Goal: Information Seeking & Learning: Learn about a topic

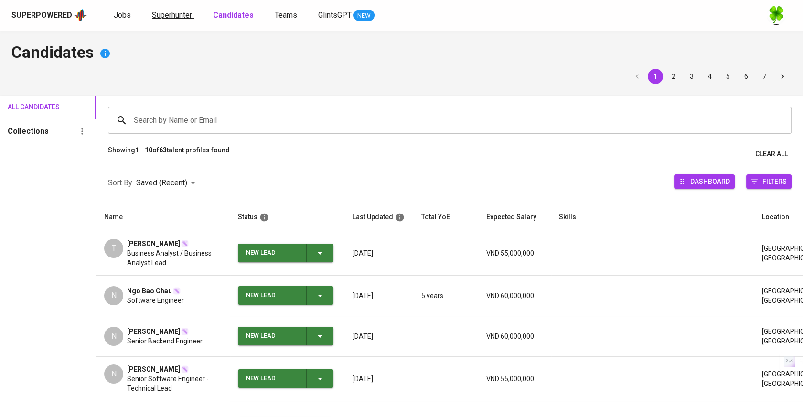
click at [172, 10] on link "Superhunter" at bounding box center [173, 16] width 42 height 12
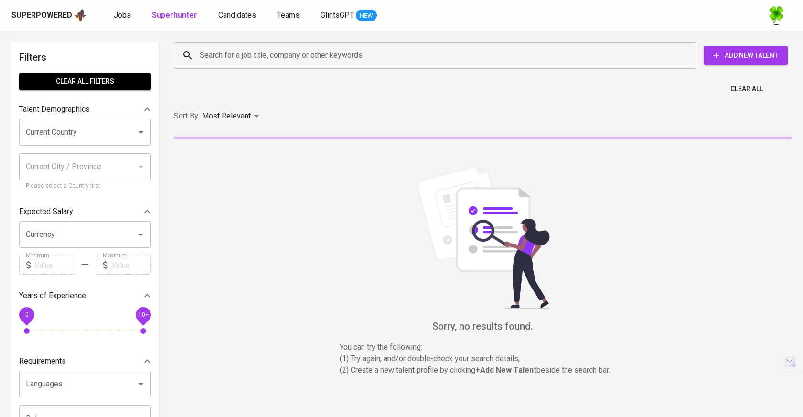
click at [280, 57] on input "Search for a job title, company or other keywords" at bounding box center [437, 55] width 480 height 18
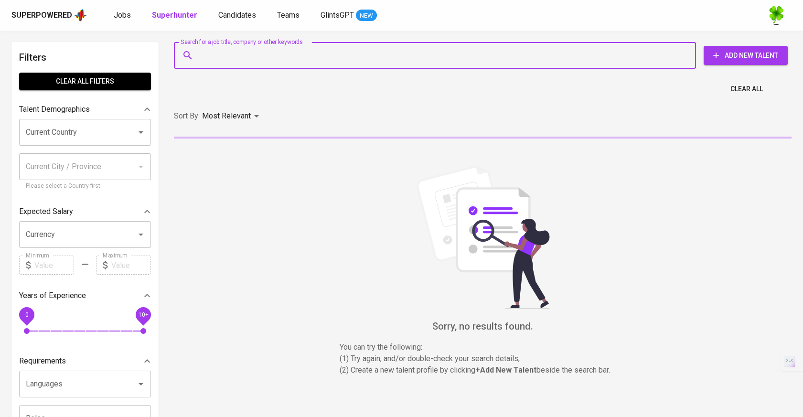
click at [261, 62] on input "Search for a job title, company or other keywords" at bounding box center [437, 55] width 480 height 18
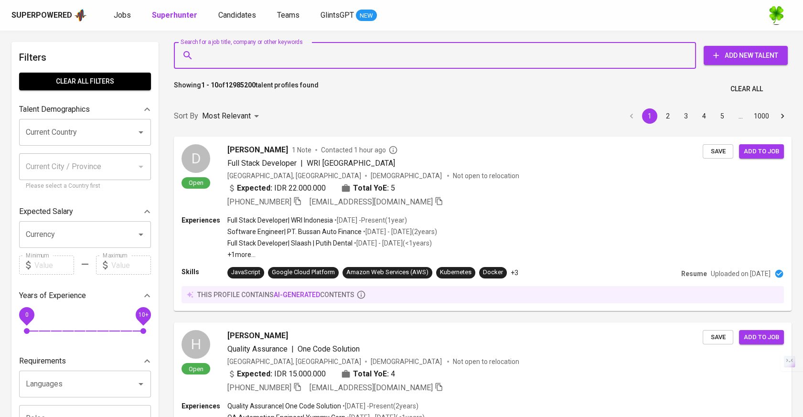
click at [105, 141] on div "Current Country" at bounding box center [85, 132] width 132 height 27
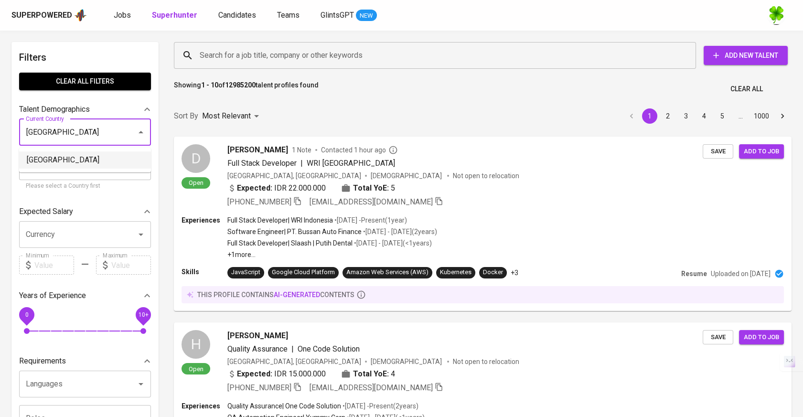
click at [101, 156] on li "[GEOGRAPHIC_DATA]" at bounding box center [85, 159] width 132 height 17
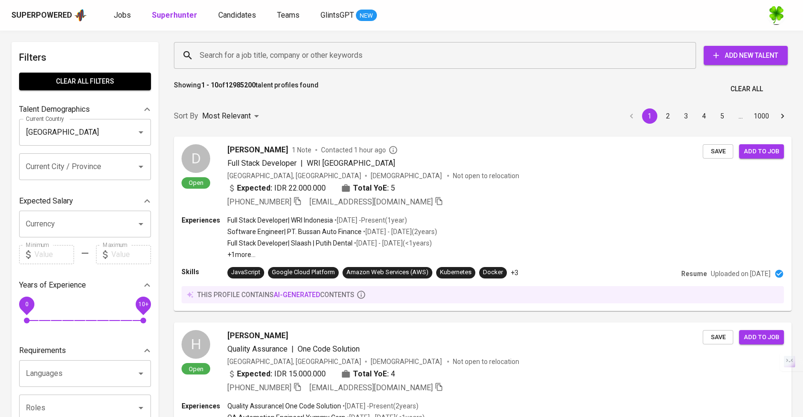
type input "[GEOGRAPHIC_DATA]"
click at [359, 49] on input "Search for a job title, company or other keywords" at bounding box center [437, 55] width 480 height 18
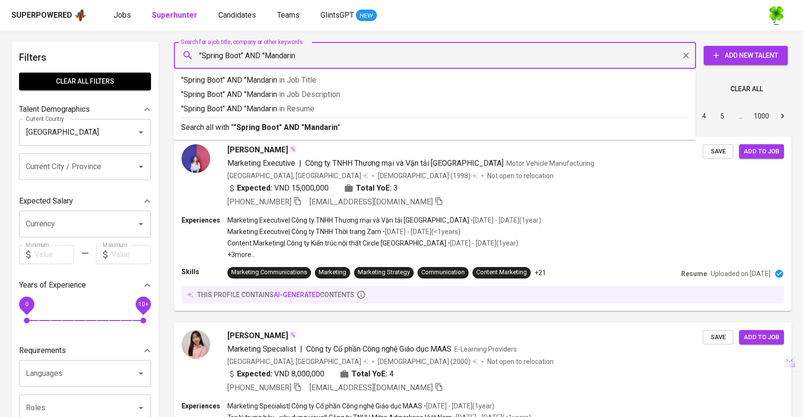
type input ""Spring Boot" AND "Mandarin""
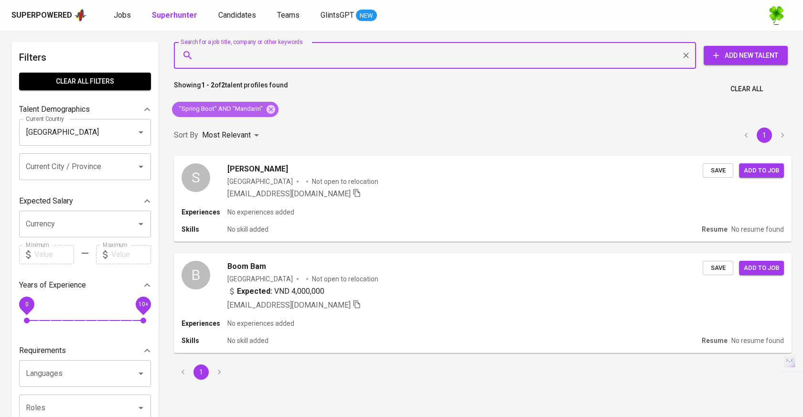
click at [248, 104] on div ""Spring Boot" AND "Mandarin"" at bounding box center [225, 109] width 107 height 15
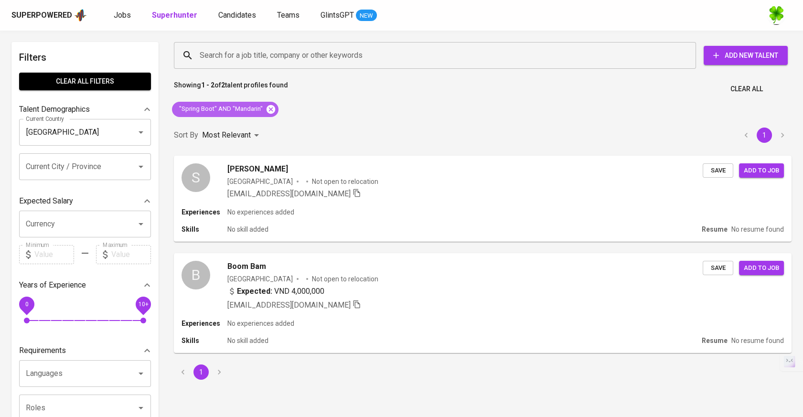
click at [271, 111] on icon at bounding box center [271, 109] width 9 height 9
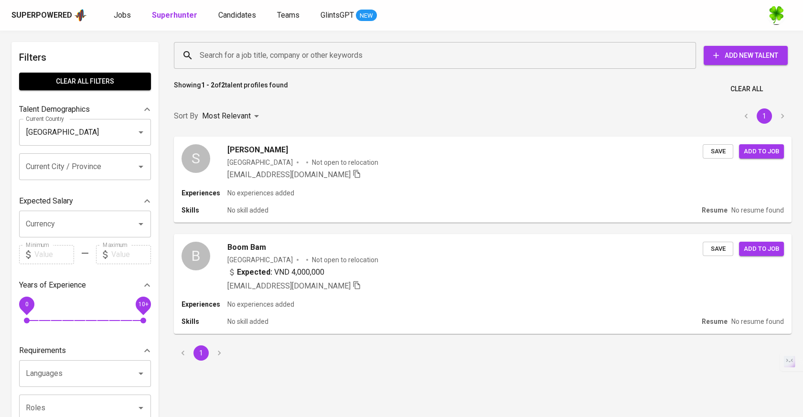
click at [290, 61] on input "Search for a job title, company or other keywords" at bounding box center [437, 55] width 480 height 18
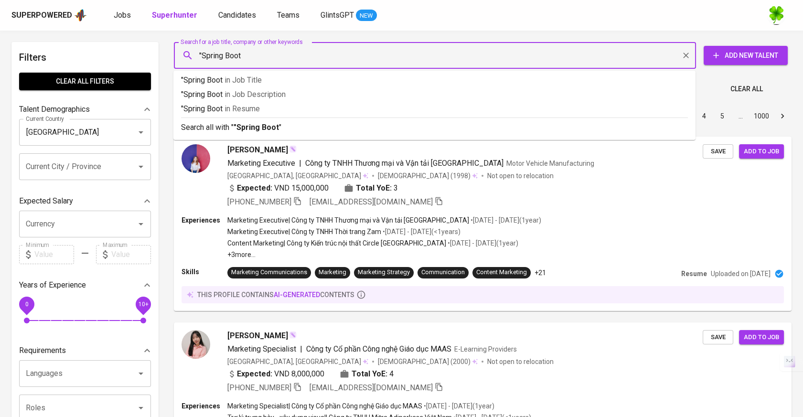
type input ""Spring Boot""
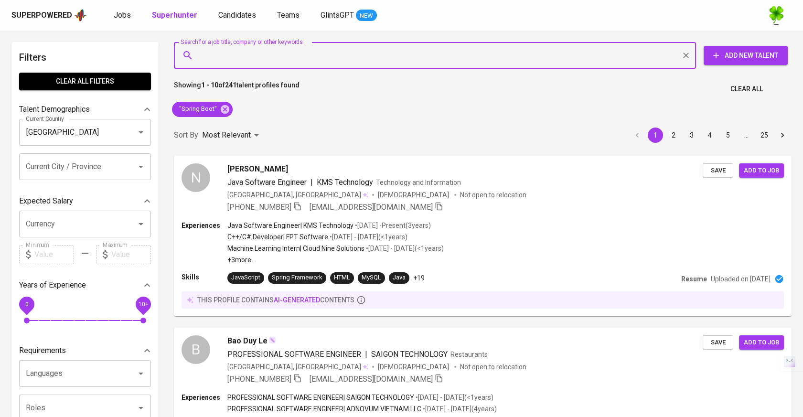
click at [275, 59] on input "Search for a job title, company or other keywords" at bounding box center [437, 55] width 480 height 18
click at [222, 109] on icon at bounding box center [225, 109] width 9 height 9
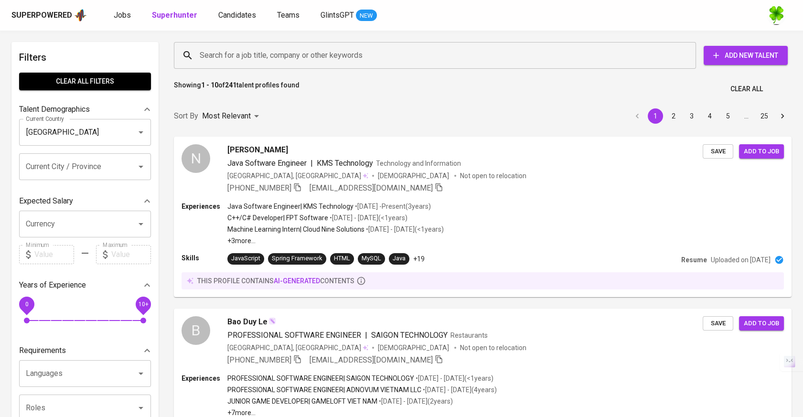
click at [273, 60] on input "Search for a job title, company or other keywords" at bounding box center [437, 55] width 480 height 18
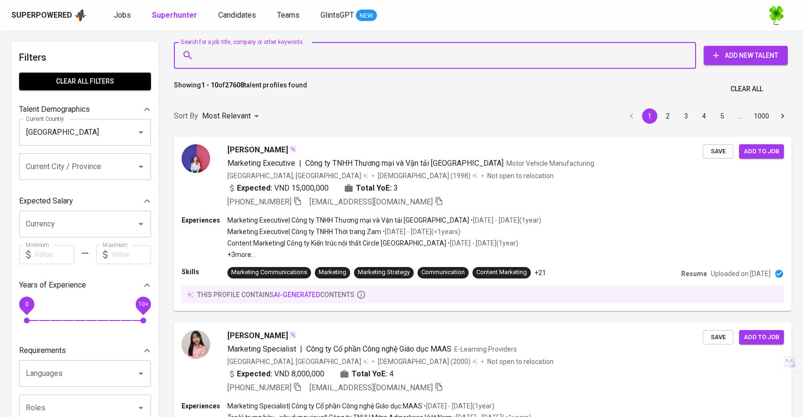
click at [273, 60] on input "Search for a job title, company or other keywords" at bounding box center [437, 55] width 480 height 18
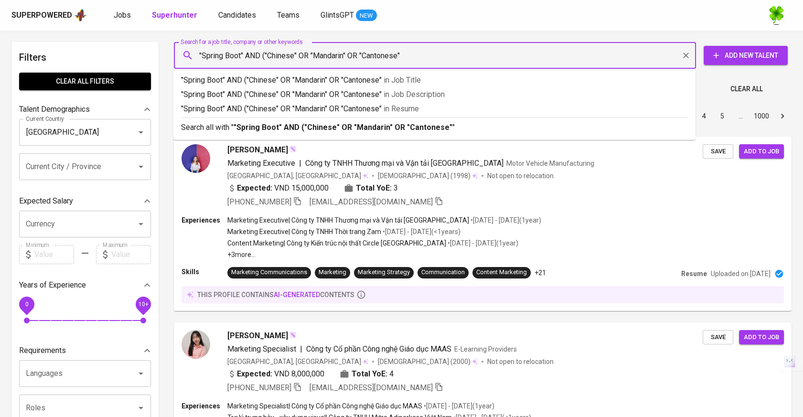
type input ""Spring Boot" AND ("Chinese" OR "Mandarin" OR "Cantonese")"
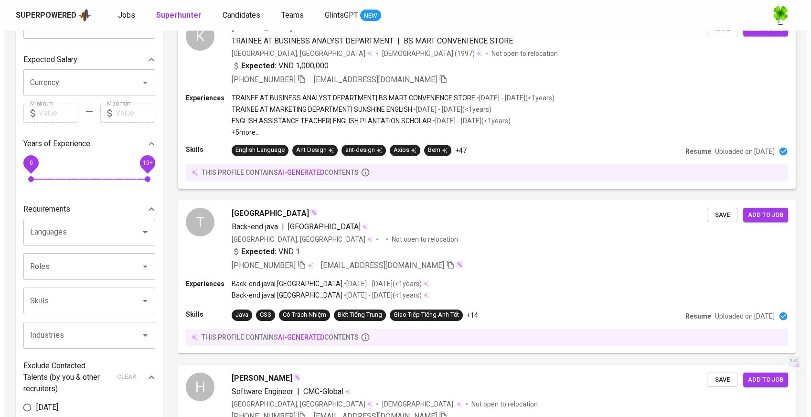
scroll to position [159, 0]
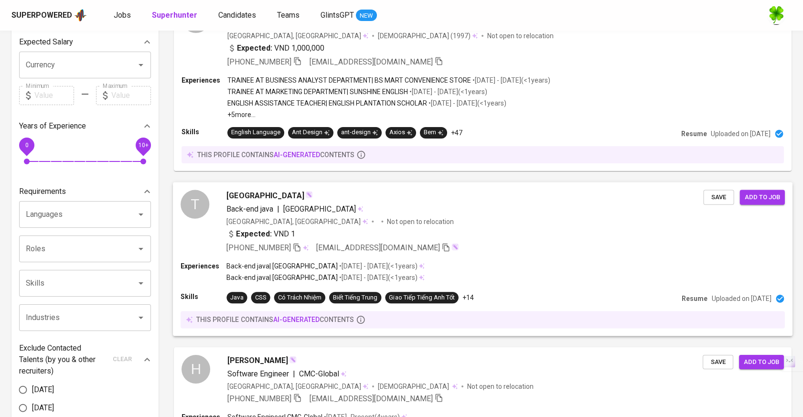
click at [500, 221] on div "Vietnam, Hà Nội Not open to relocation" at bounding box center [464, 221] width 477 height 10
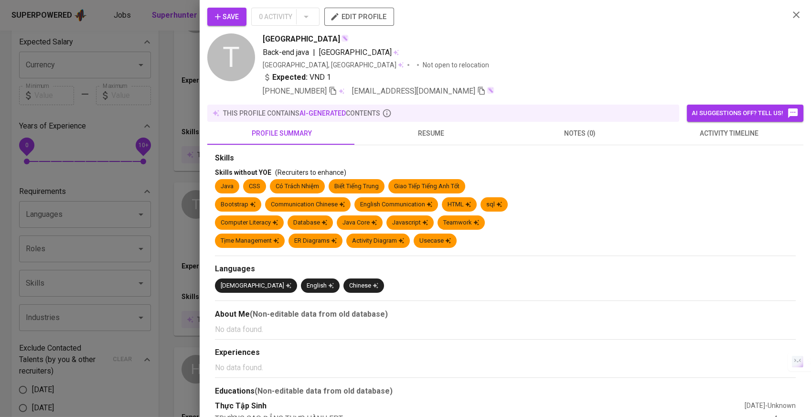
click at [428, 141] on button "resume" at bounding box center [430, 133] width 149 height 23
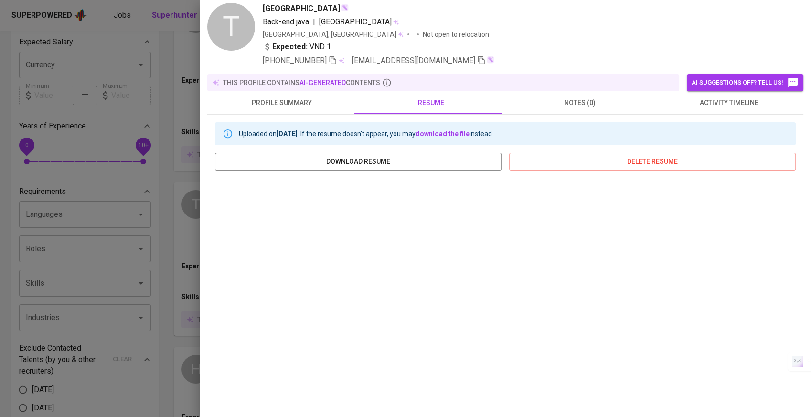
scroll to position [0, 0]
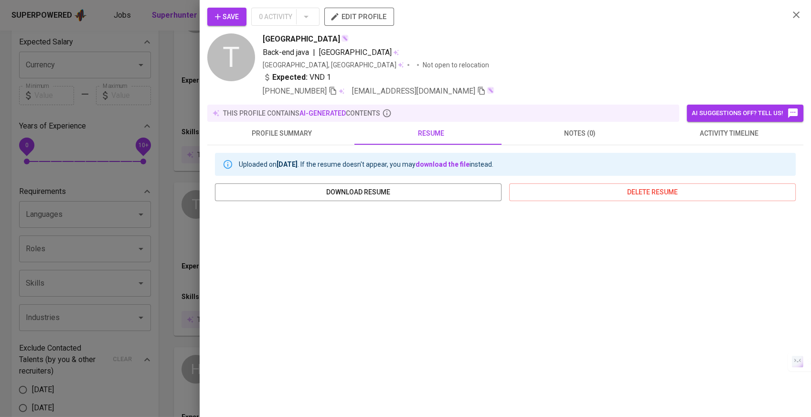
click at [281, 143] on button "profile summary" at bounding box center [281, 133] width 149 height 23
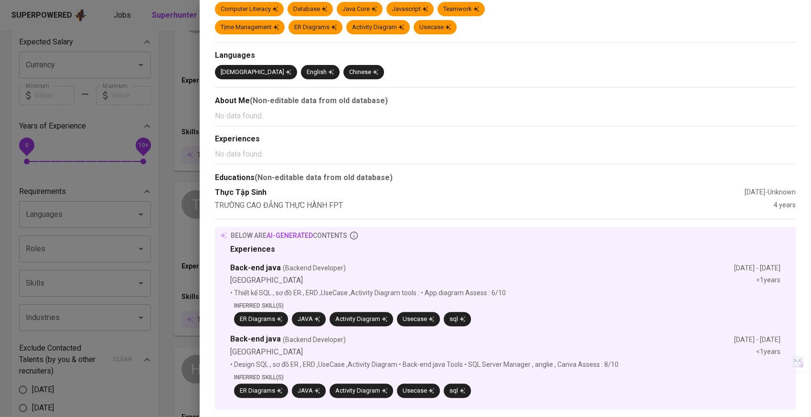
scroll to position [1, 0]
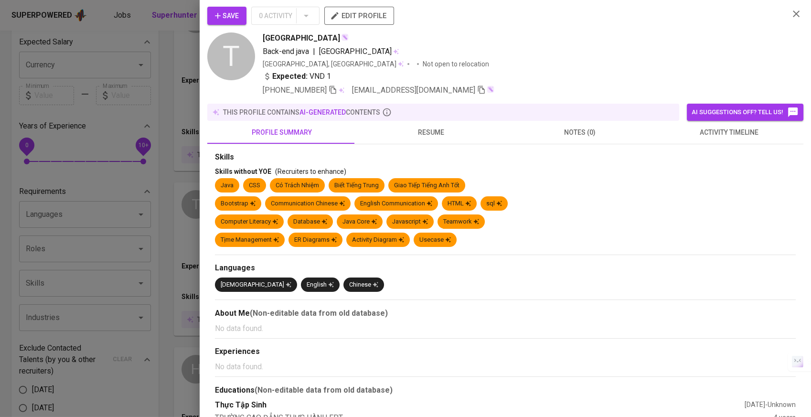
click at [390, 128] on span "resume" at bounding box center [431, 133] width 138 height 12
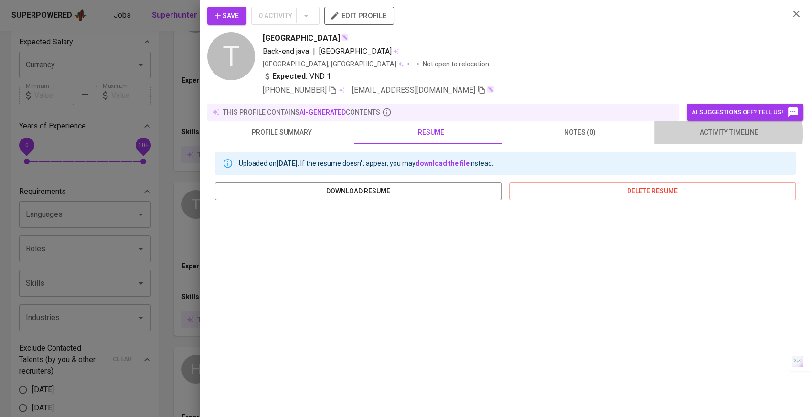
click at [688, 133] on span "activity timeline" at bounding box center [729, 133] width 138 height 12
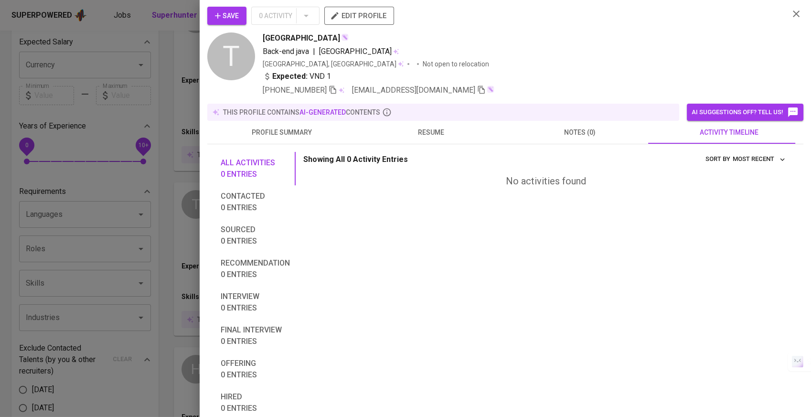
click at [432, 131] on span "resume" at bounding box center [431, 133] width 138 height 12
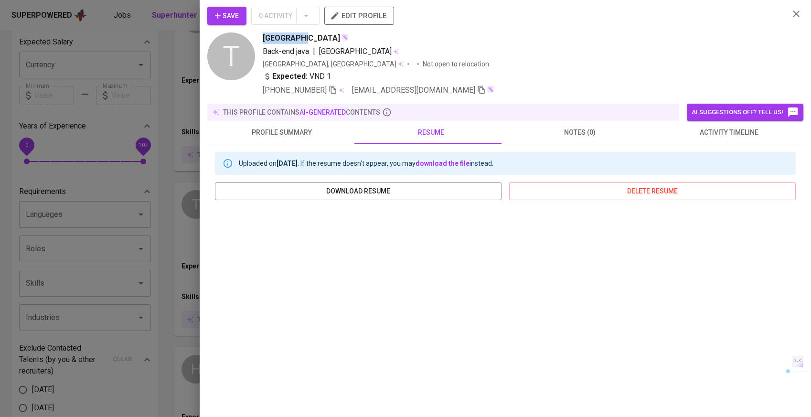
drag, startPoint x: 302, startPoint y: 37, endPoint x: 263, endPoint y: 40, distance: 38.8
click at [263, 40] on div "[GEOGRAPHIC_DATA]" at bounding box center [306, 37] width 86 height 11
copy span "[GEOGRAPHIC_DATA]"
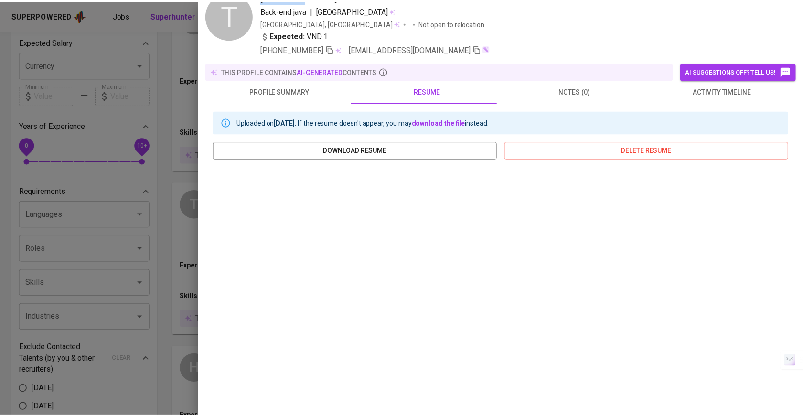
scroll to position [54, 0]
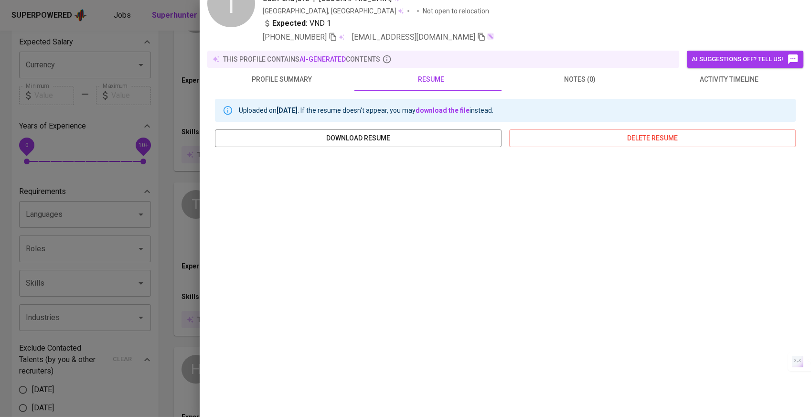
click at [194, 152] on div at bounding box center [405, 208] width 811 height 417
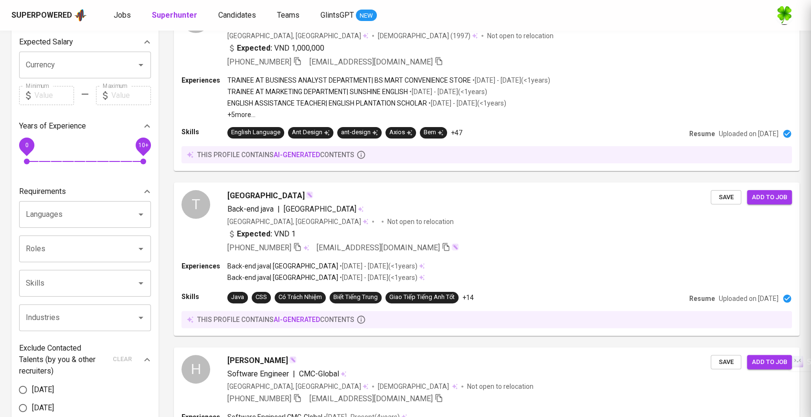
scroll to position [0, 0]
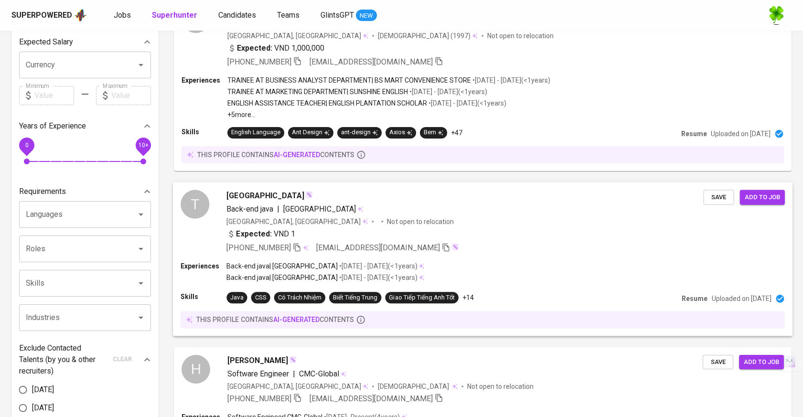
click at [447, 213] on div "Back-end java | FPT Polytechnic College of Practice" at bounding box center [464, 208] width 477 height 11
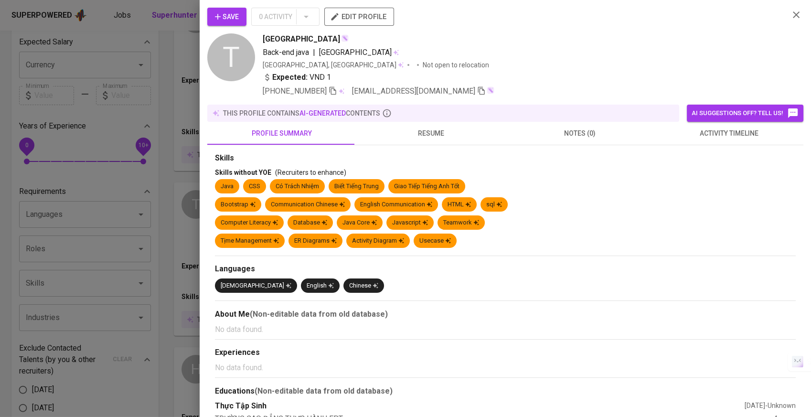
click at [418, 126] on button "resume" at bounding box center [430, 133] width 149 height 23
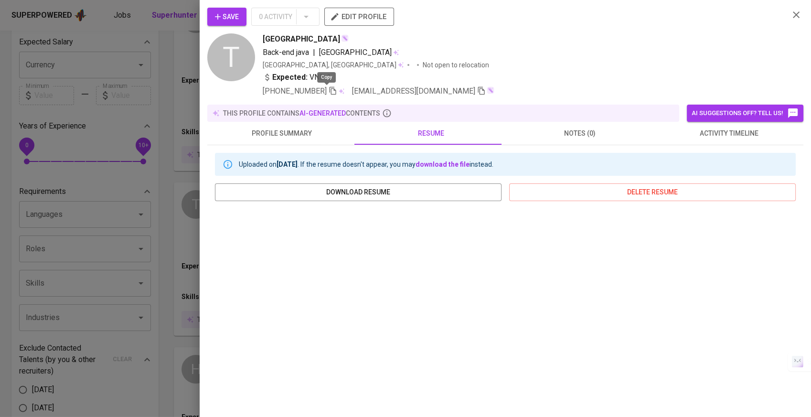
click at [329, 89] on icon "button" at bounding box center [333, 90] width 9 height 9
drag, startPoint x: 302, startPoint y: 40, endPoint x: 264, endPoint y: 43, distance: 38.3
click at [264, 43] on span "[GEOGRAPHIC_DATA]" at bounding box center [301, 38] width 77 height 11
copy span "[GEOGRAPHIC_DATA]"
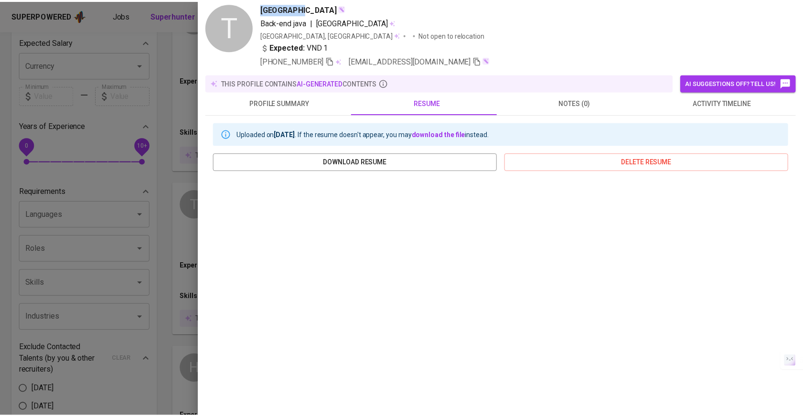
scroll to position [93, 0]
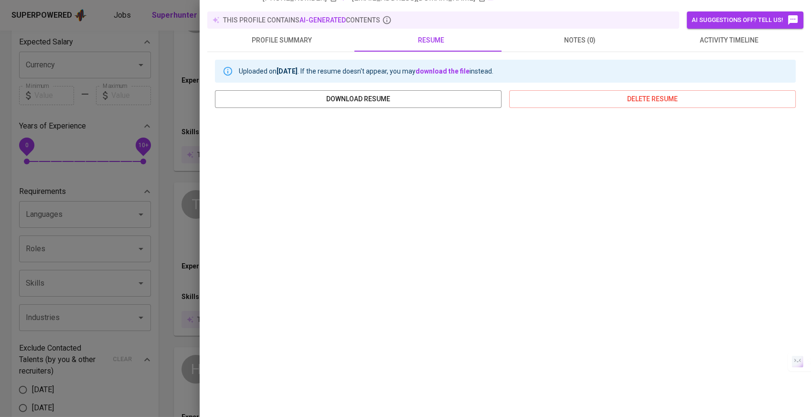
click at [50, 227] on div at bounding box center [405, 208] width 811 height 417
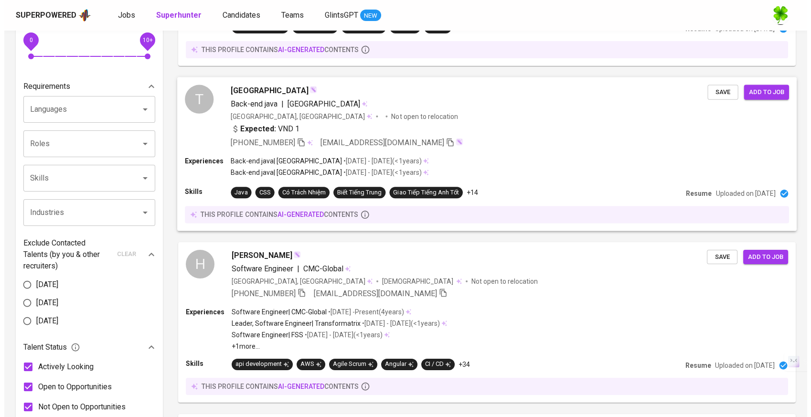
scroll to position [318, 0]
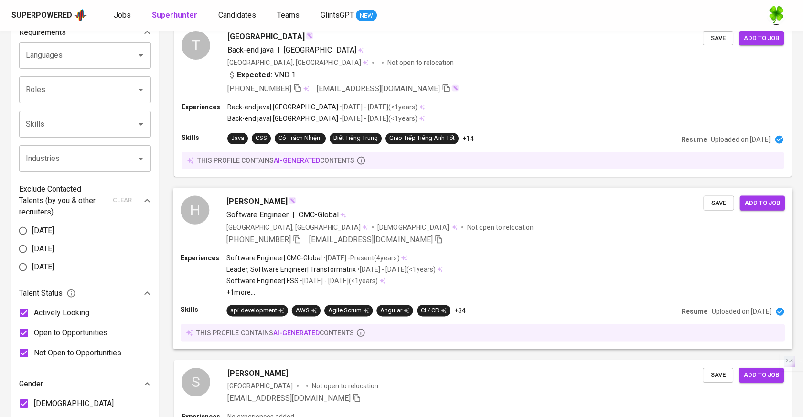
click at [465, 214] on div "Software Engineer | CMC-Global" at bounding box center [464, 214] width 477 height 11
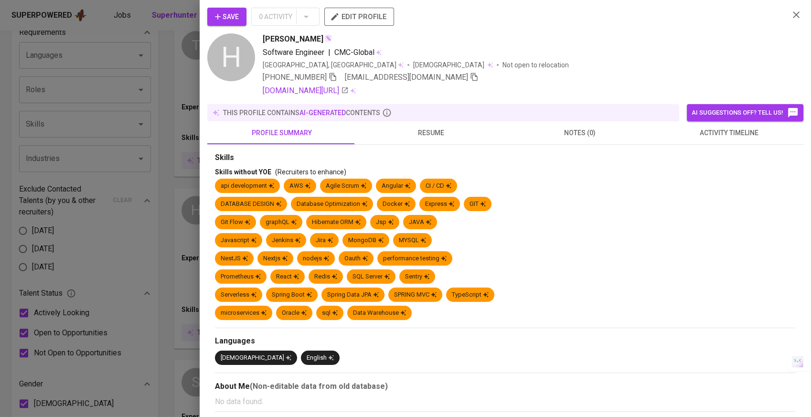
click at [439, 136] on span "resume" at bounding box center [431, 133] width 138 height 12
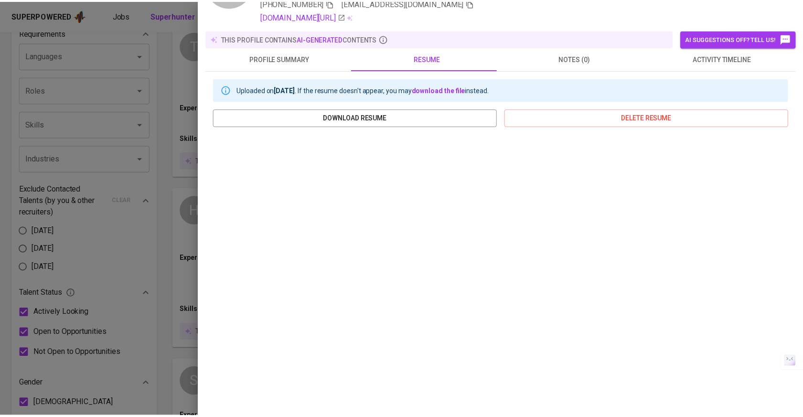
scroll to position [93, 0]
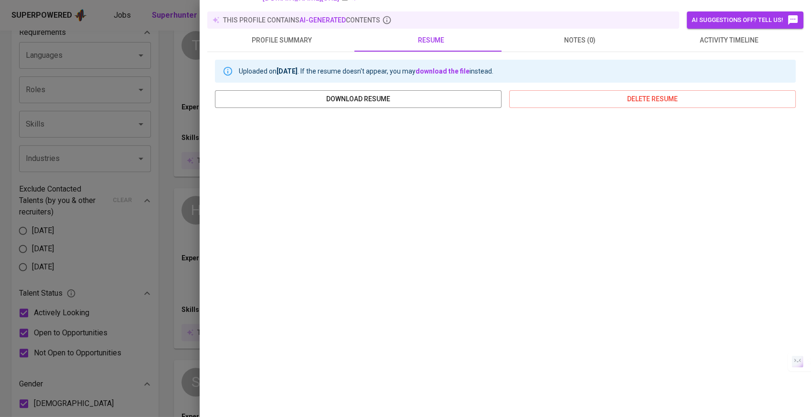
click at [311, 36] on span "profile summary" at bounding box center [282, 40] width 138 height 12
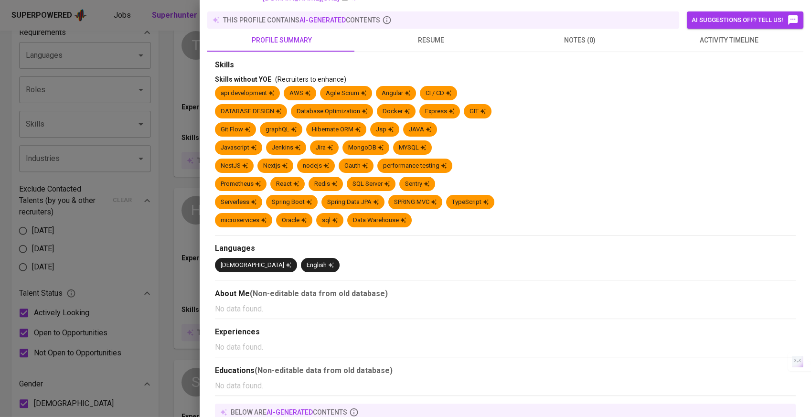
click at [148, 273] on div at bounding box center [405, 208] width 811 height 417
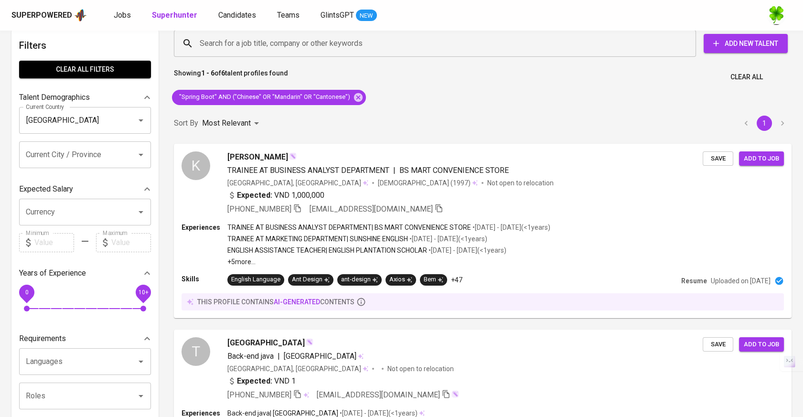
scroll to position [0, 0]
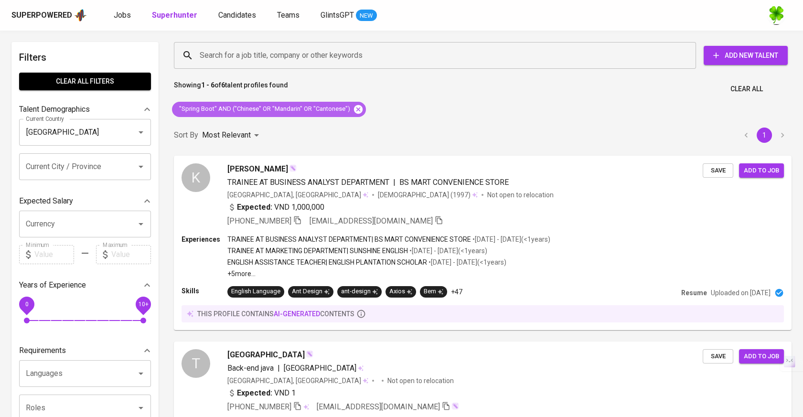
click at [354, 108] on icon at bounding box center [358, 109] width 9 height 9
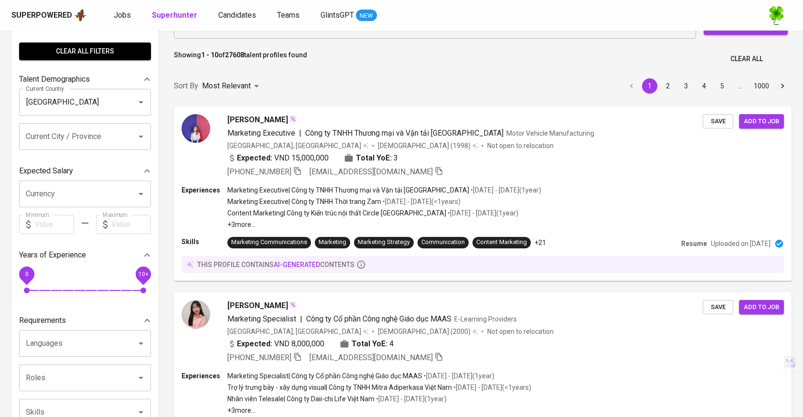
scroll to position [53, 0]
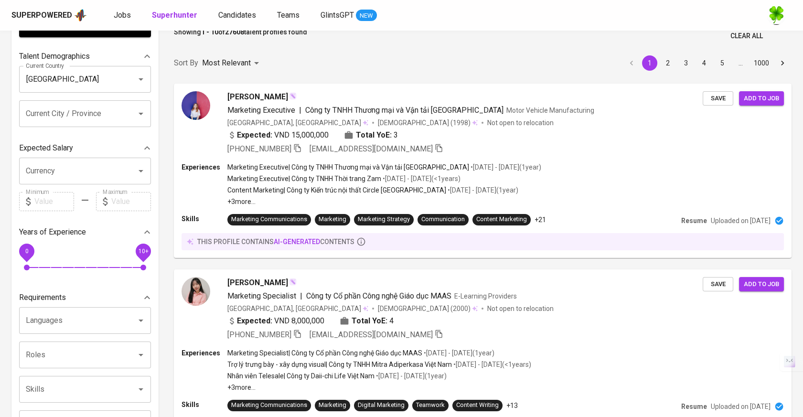
click at [67, 321] on input "Languages" at bounding box center [71, 320] width 96 height 18
click at [107, 340] on li "Chinese" at bounding box center [85, 348] width 132 height 17
type input "chinese"
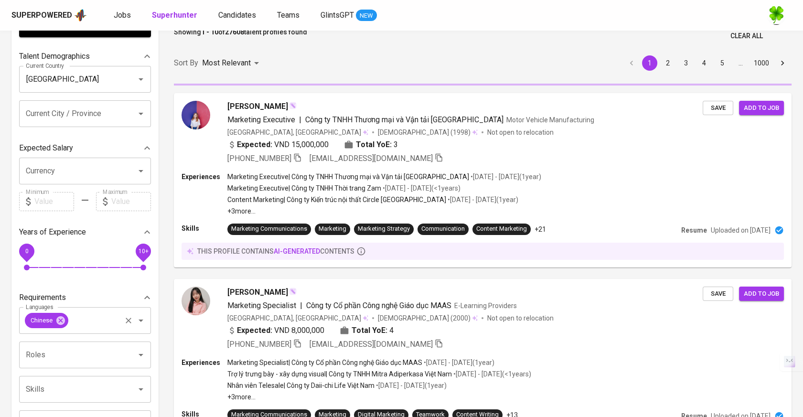
click at [82, 324] on input "Languages" at bounding box center [95, 320] width 50 height 18
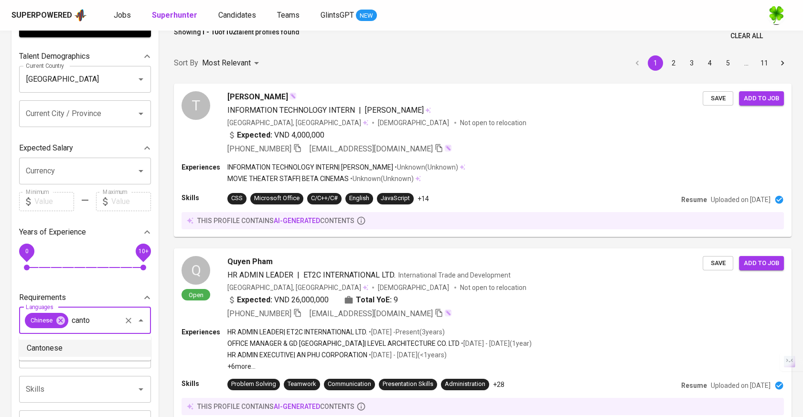
click at [92, 346] on li "Cantonese" at bounding box center [85, 348] width 132 height 17
type input "canto"
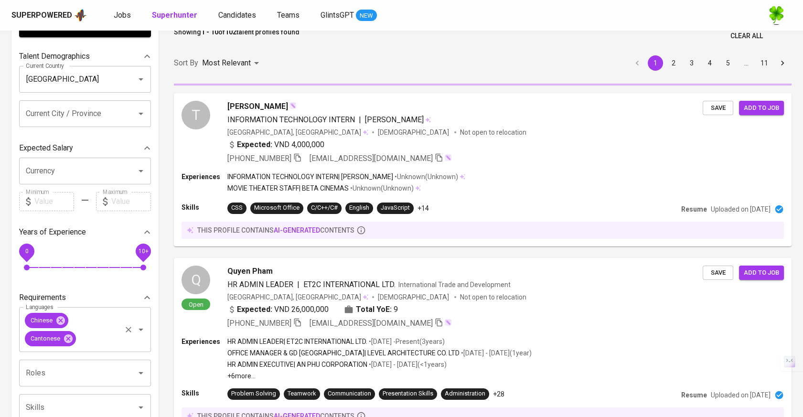
click at [99, 336] on input "Languages" at bounding box center [98, 339] width 43 height 18
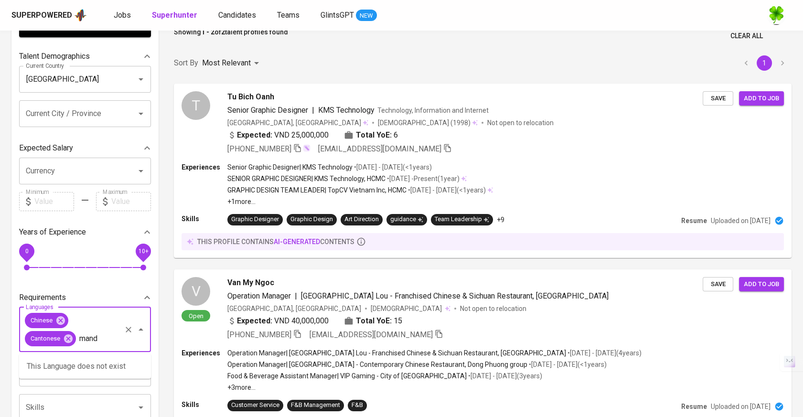
type input "manda"
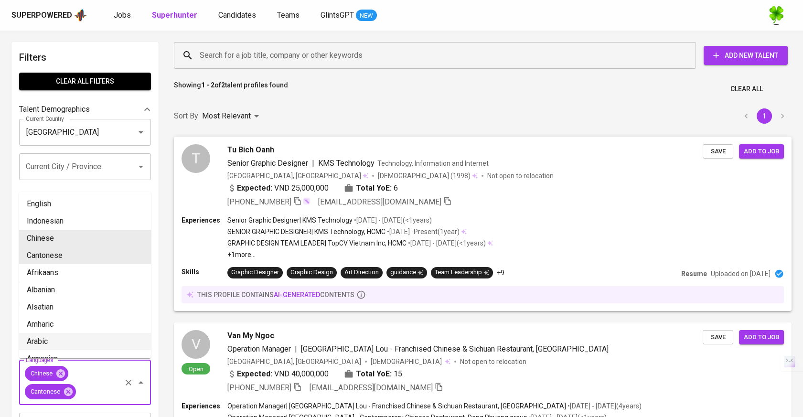
scroll to position [106, 0]
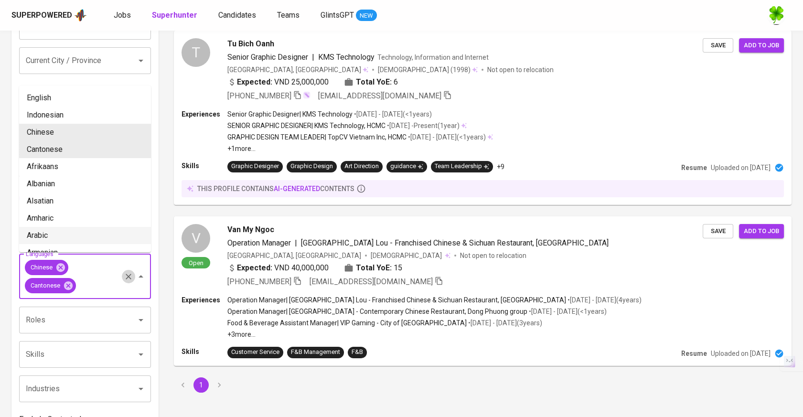
click at [127, 275] on icon "Clear" at bounding box center [129, 277] width 6 height 6
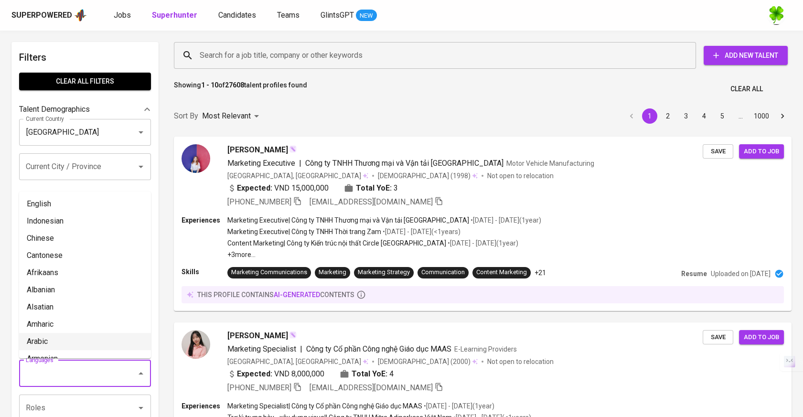
click at [302, 56] on input "Search for a job title, company or other keywords" at bounding box center [437, 55] width 480 height 18
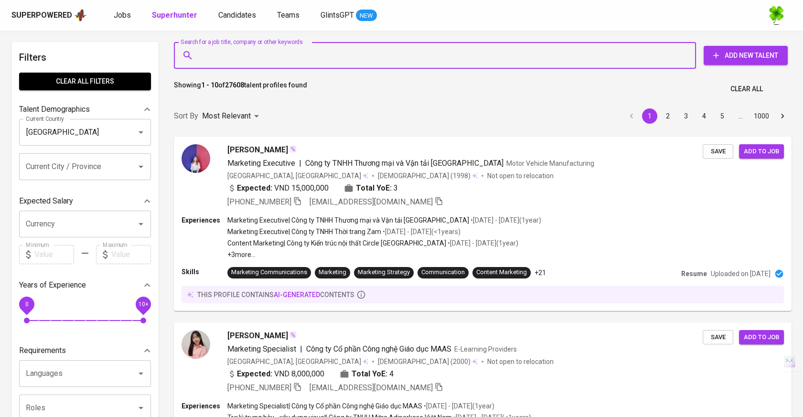
type input """
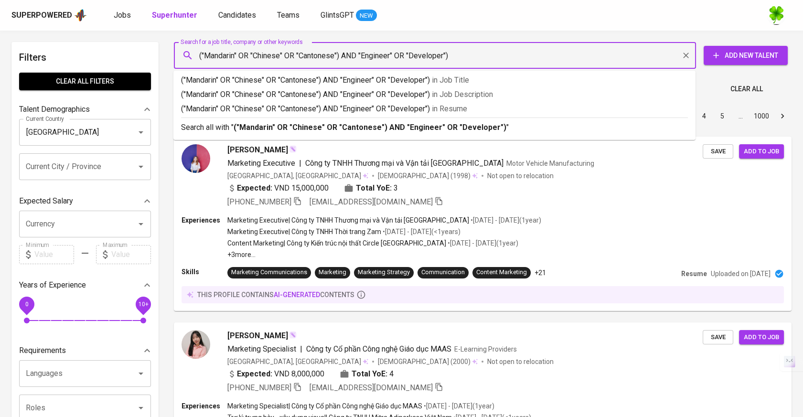
click at [366, 53] on input "("Mandarin" OR "Chinese" OR "Cantonese") AND "Engineer" OR "Developer")" at bounding box center [437, 55] width 480 height 18
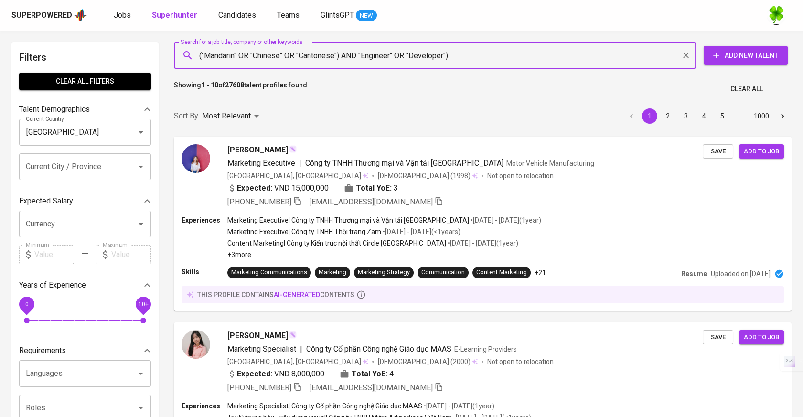
type input "("Mandarin" OR "Chinese" OR "Cantonese") AND ("Engineer" OR "Developer")"
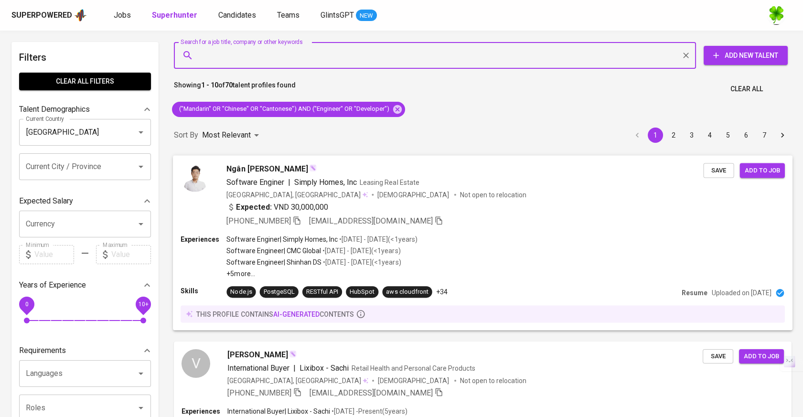
click at [449, 179] on div "Software Enginer | Simply Homes, Inc Leasing Real Estate" at bounding box center [464, 181] width 477 height 11
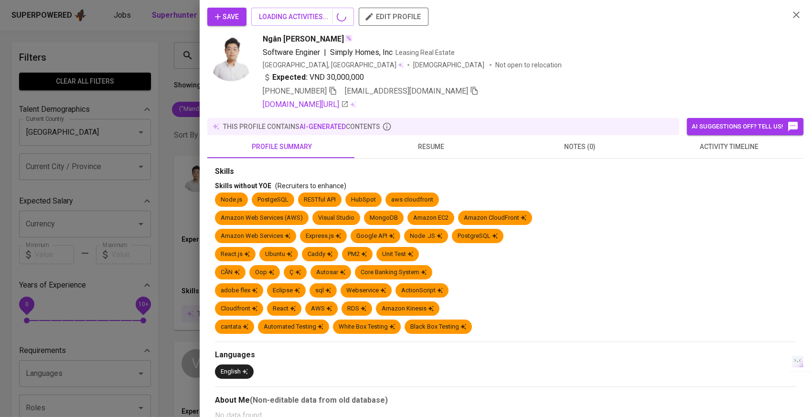
click at [421, 147] on span "resume" at bounding box center [431, 147] width 138 height 12
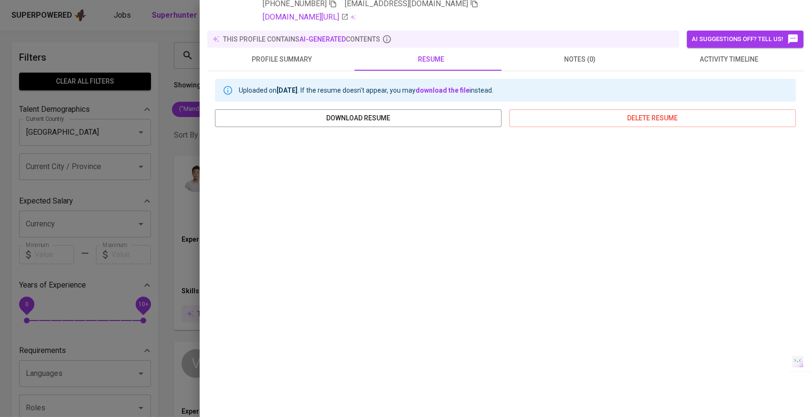
scroll to position [107, 0]
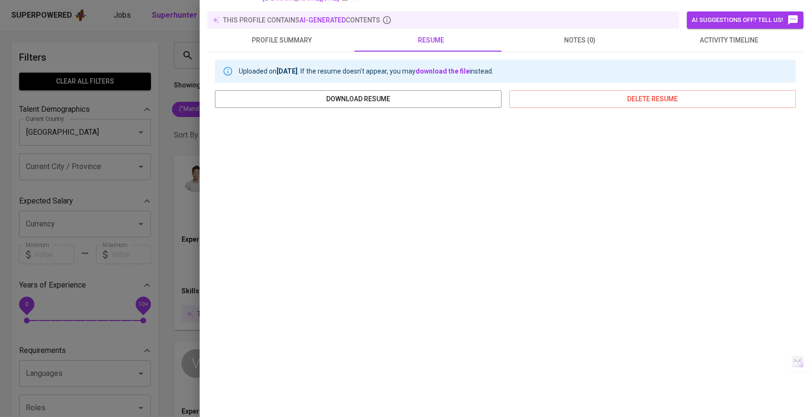
click at [343, 44] on span "profile summary" at bounding box center [282, 40] width 138 height 12
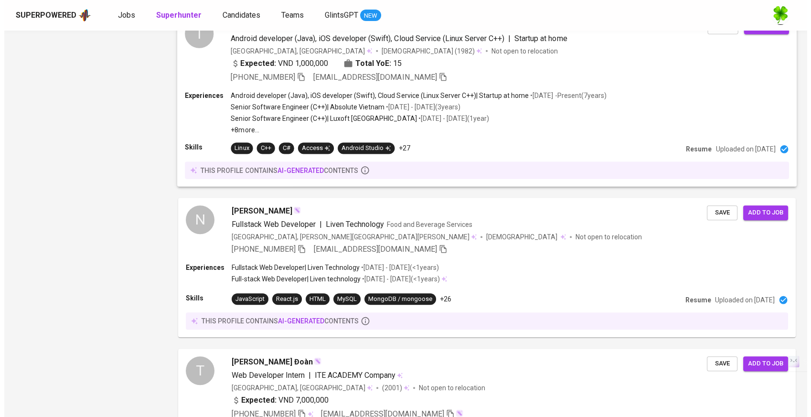
scroll to position [1061, 0]
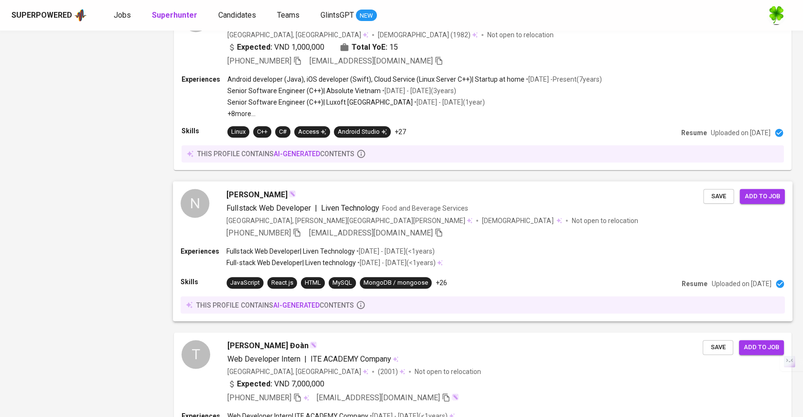
click at [479, 209] on div "Fullstack Web Developer | Liven Technology Food and Beverage Services" at bounding box center [464, 208] width 477 height 11
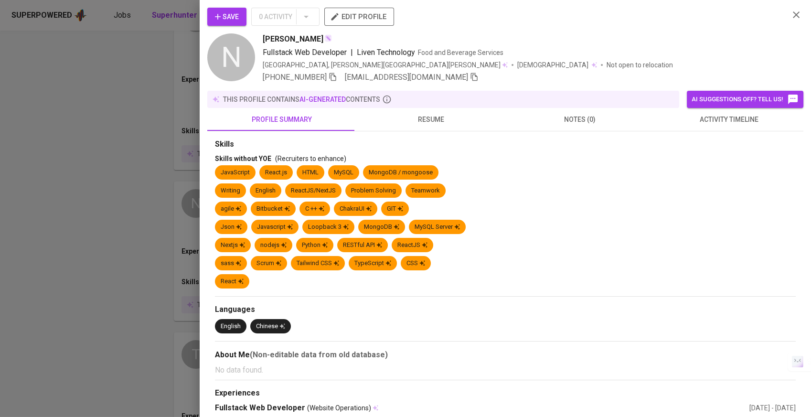
click at [434, 122] on span "resume" at bounding box center [431, 120] width 138 height 12
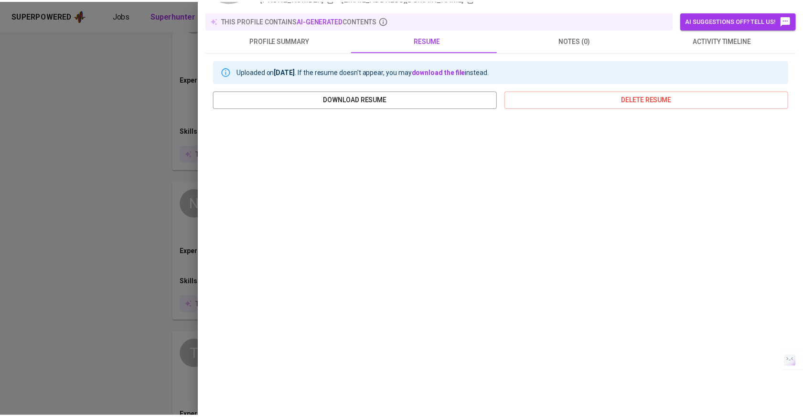
scroll to position [0, 0]
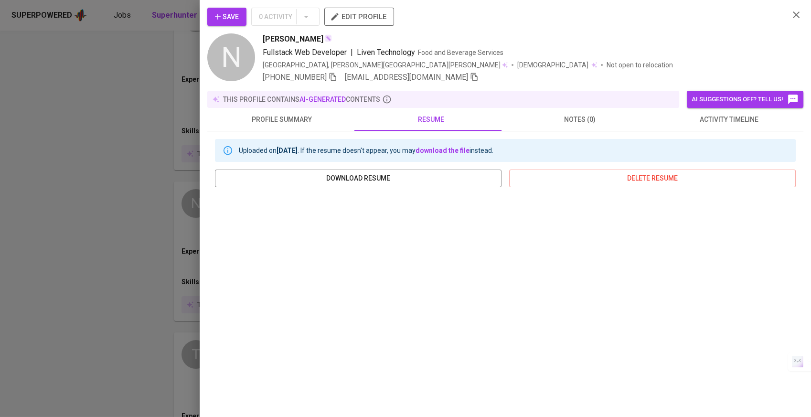
click at [148, 183] on div at bounding box center [405, 208] width 811 height 417
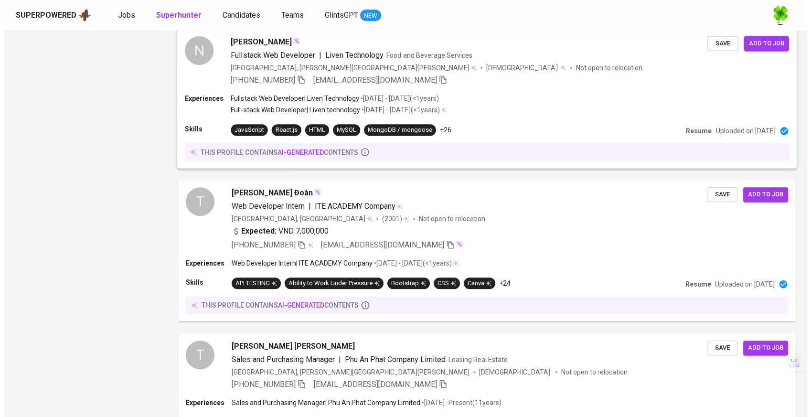
scroll to position [1273, 0]
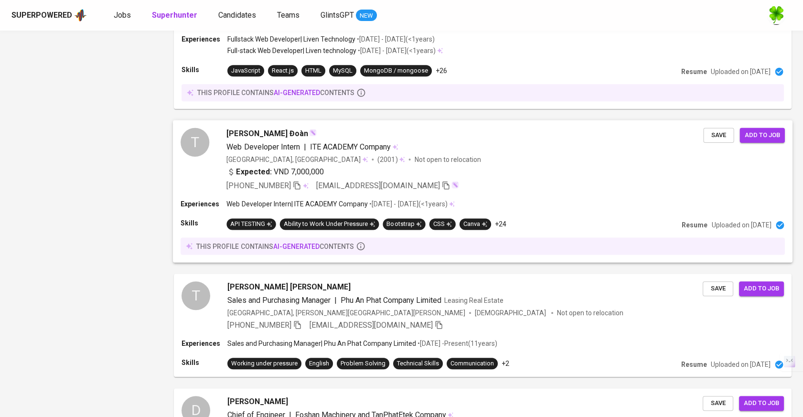
click at [547, 160] on div "Vietnam, Ho Chi Minh City (2001) Not open to relocation" at bounding box center [464, 160] width 477 height 10
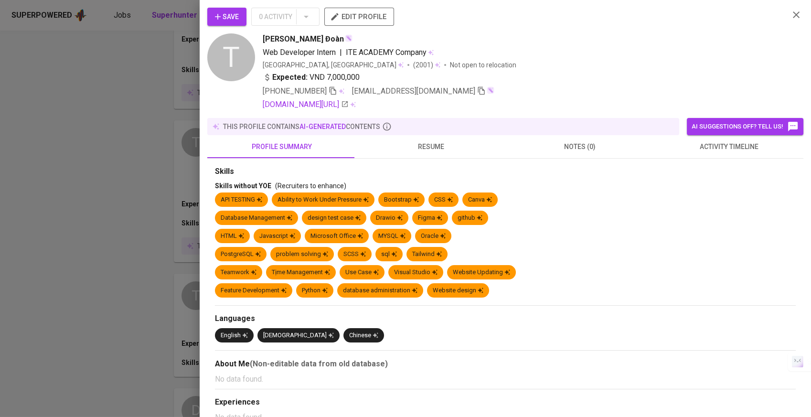
click at [433, 141] on span "resume" at bounding box center [431, 147] width 138 height 12
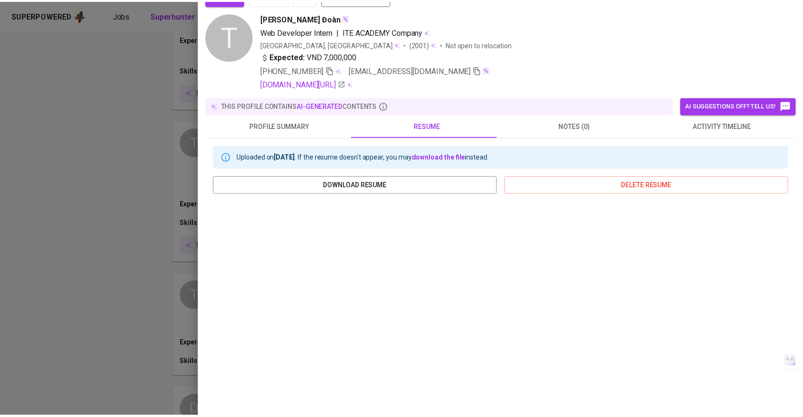
scroll to position [0, 0]
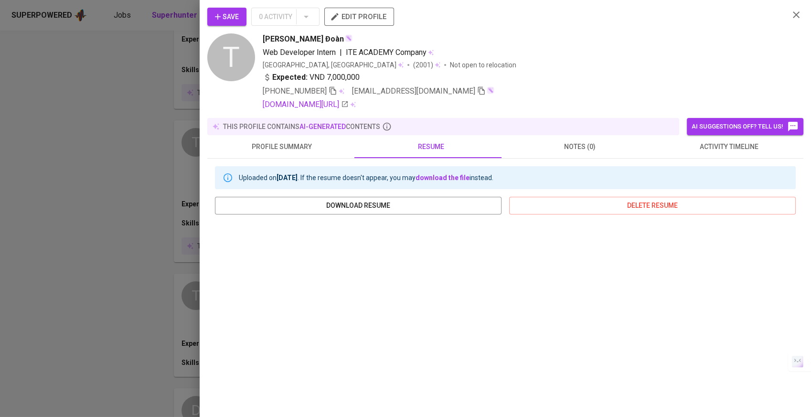
click at [203, 178] on div "Save 0 Activity edit profile T Thảo Đoàn Web Developer Intern | ITE ACADEMY Com…" at bounding box center [505, 208] width 611 height 417
click at [118, 169] on div at bounding box center [405, 208] width 811 height 417
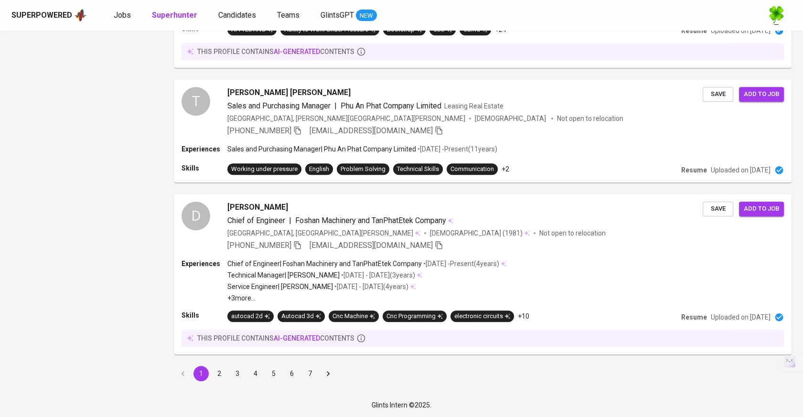
scroll to position [1468, 0]
drag, startPoint x: 218, startPoint y: 370, endPoint x: 316, endPoint y: 25, distance: 358.6
click at [218, 370] on button "2" at bounding box center [219, 372] width 15 height 15
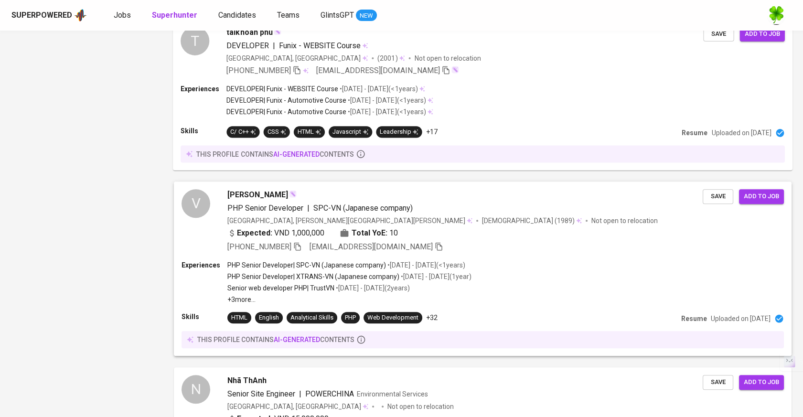
scroll to position [1327, 0]
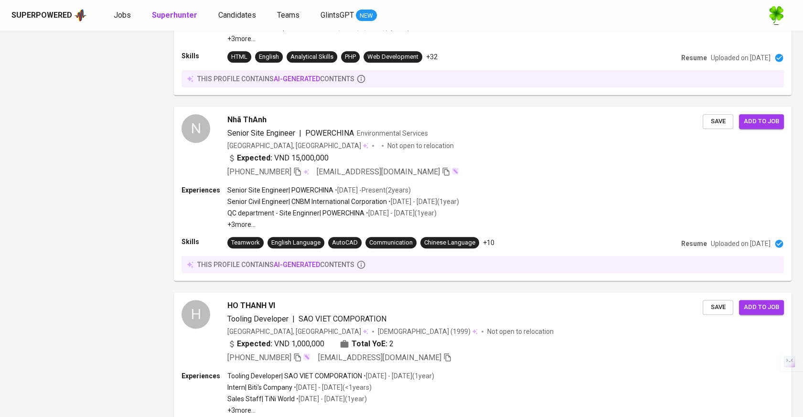
scroll to position [1327, 0]
